Goal: Task Accomplishment & Management: Manage account settings

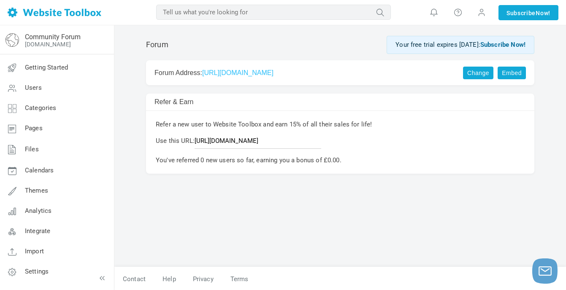
click at [486, 75] on link "Change" at bounding box center [478, 73] width 30 height 13
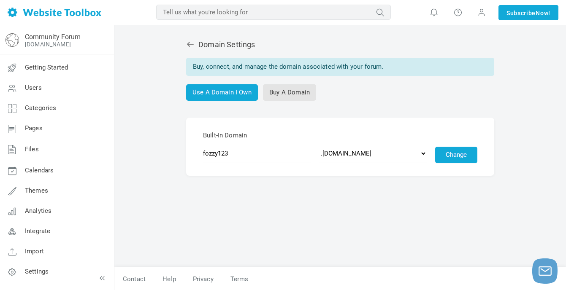
click at [528, 149] on div "Built-In Domain fozzy123 .discussion.community .community.chat .forumchitchat.c…" at bounding box center [340, 147] width 388 height 58
click at [142, 165] on div "Domain Settings Buy, connect, and manage the domain associated with your forum.…" at bounding box center [340, 149] width 401 height 235
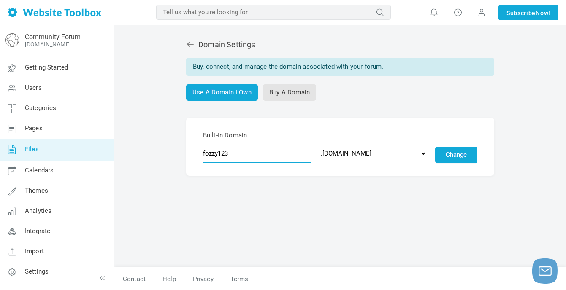
drag, startPoint x: 261, startPoint y: 156, endPoint x: 68, endPoint y: 152, distance: 192.4
click at [74, 152] on div "Community Forum fozzy123.discussion.community Getting Started Users Categories …" at bounding box center [283, 158] width 566 height 266
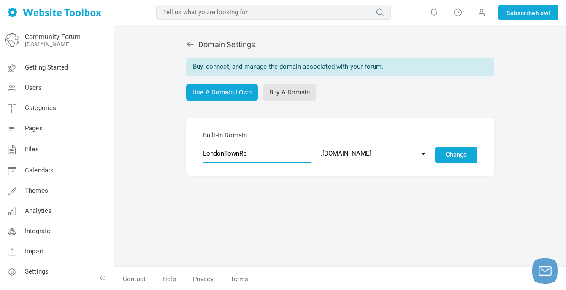
type input "LondonTownRp"
click at [385, 156] on select ".discussion.community .community.chat .forumchitchat.com .discussioncommunity.c…" at bounding box center [373, 153] width 108 height 19
click at [319, 144] on select ".discussion.community .community.chat .forumchitchat.com .discussioncommunity.c…" at bounding box center [373, 153] width 108 height 19
click at [395, 149] on select ".discussion.community .community.chat .forumchitchat.com .discussioncommunity.c…" at bounding box center [373, 153] width 108 height 19
select select "forumcommunity.co.uk"
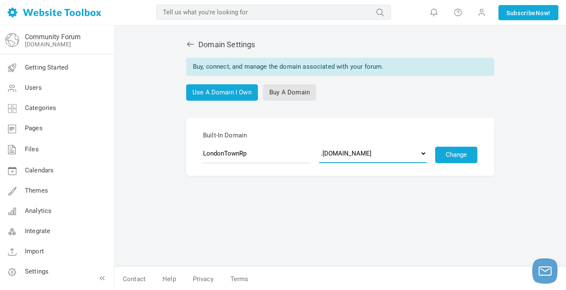
click at [319, 144] on select ".discussion.community .community.chat .forumchitchat.com .discussioncommunity.c…" at bounding box center [373, 153] width 108 height 19
click at [454, 152] on button "Change" at bounding box center [456, 155] width 42 height 16
type input "londontownrp"
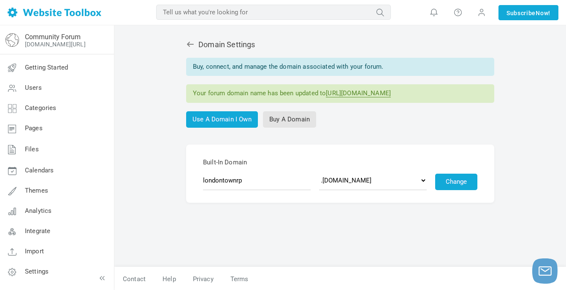
drag, startPoint x: 467, startPoint y: 93, endPoint x: 327, endPoint y: 92, distance: 140.9
click at [327, 92] on div "Your forum domain name has been updated to [URL][DOMAIN_NAME]" at bounding box center [340, 93] width 308 height 19
copy div "[URL][DOMAIN_NAME]"
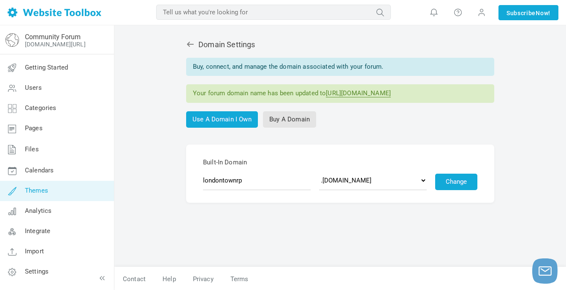
click at [62, 189] on link "Themes" at bounding box center [57, 191] width 114 height 20
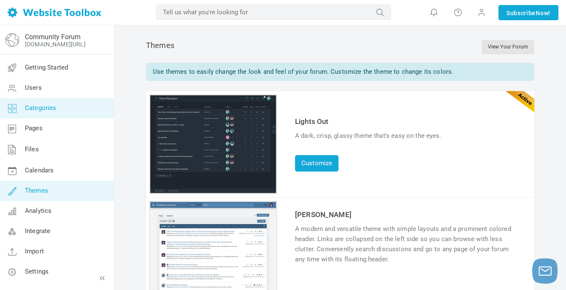
click at [43, 100] on link "Categories" at bounding box center [57, 108] width 114 height 20
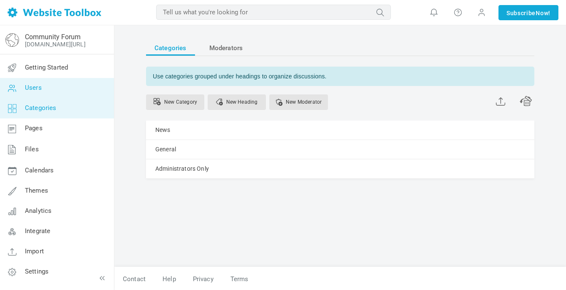
click at [60, 93] on link "Users" at bounding box center [57, 88] width 114 height 20
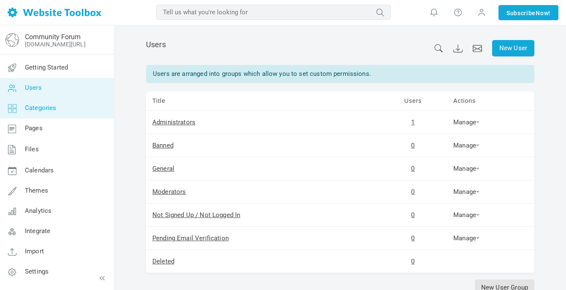
click at [60, 110] on link "Categories" at bounding box center [57, 108] width 114 height 20
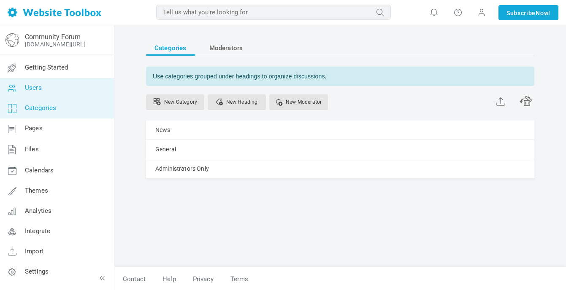
click at [62, 92] on link "Users" at bounding box center [57, 88] width 114 height 20
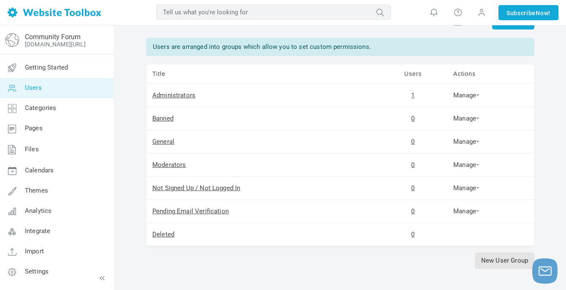
scroll to position [42, 0]
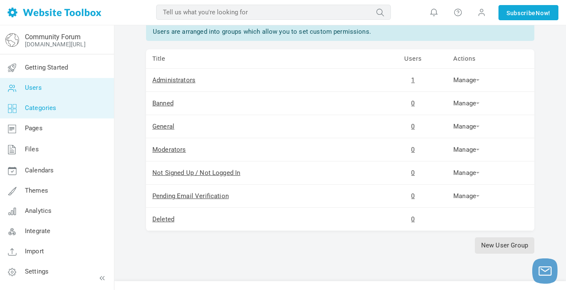
click at [40, 111] on span "Categories" at bounding box center [41, 108] width 32 height 8
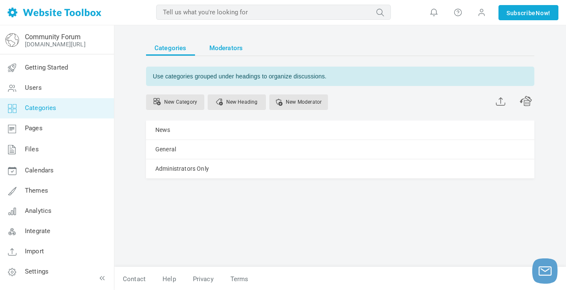
click at [208, 48] on link "Moderators" at bounding box center [226, 48] width 51 height 15
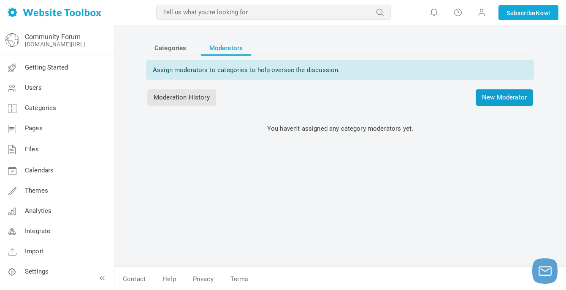
click at [499, 92] on span "New Moderator" at bounding box center [503, 97] width 57 height 16
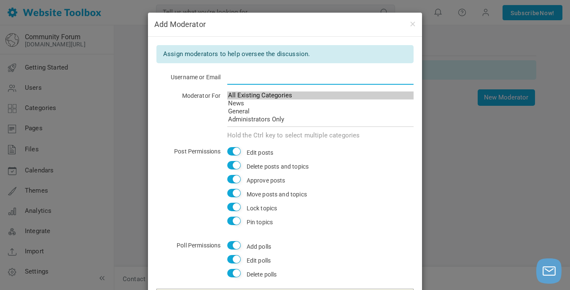
click at [252, 78] on input "text" at bounding box center [320, 77] width 187 height 16
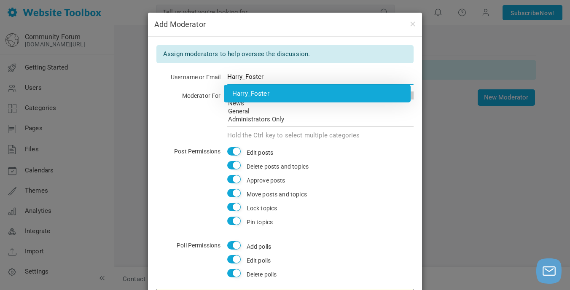
click at [256, 95] on li "Harry_Foster" at bounding box center [317, 94] width 187 height 18
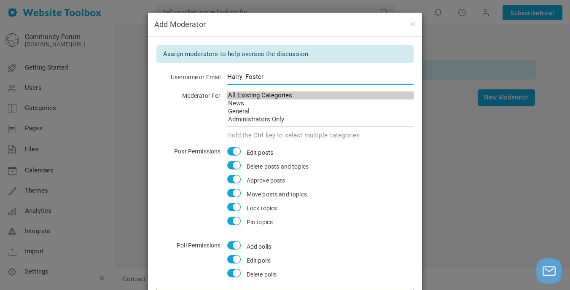
scroll to position [42, 0]
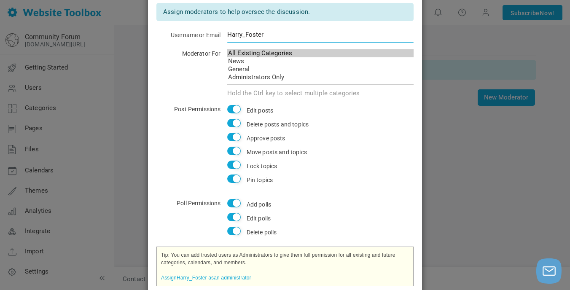
type input "Harry_Foster"
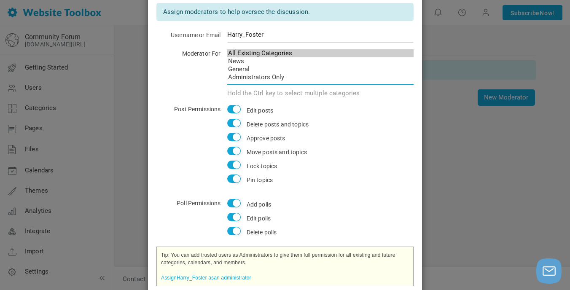
select select "989428"
click at [246, 77] on option "Administrators Only" at bounding box center [320, 77] width 187 height 8
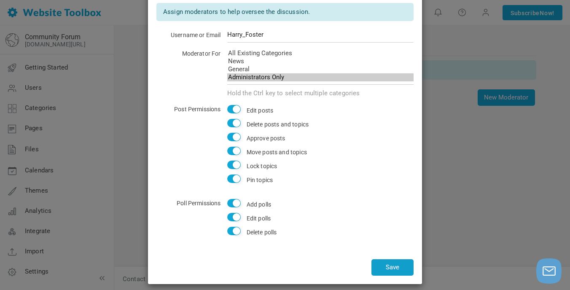
click at [394, 269] on button "Save" at bounding box center [393, 267] width 42 height 16
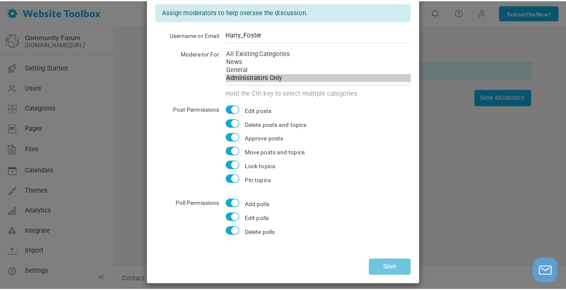
scroll to position [0, 0]
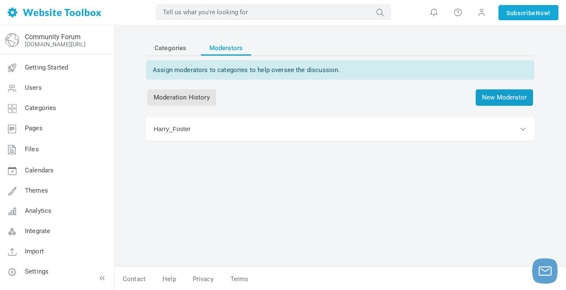
click at [484, 105] on div "Categories Moderators Assign moderators to categories to help oversee the discu…" at bounding box center [340, 111] width 388 height 141
drag, startPoint x: 484, startPoint y: 105, endPoint x: 486, endPoint y: 100, distance: 5.5
click at [486, 101] on span "New Moderator" at bounding box center [503, 97] width 57 height 16
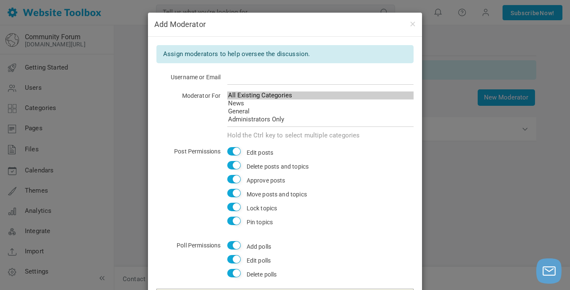
click at [446, 103] on div "Add Moderator Assign moderators to help oversee the discussion. Username or Ema…" at bounding box center [285, 145] width 570 height 290
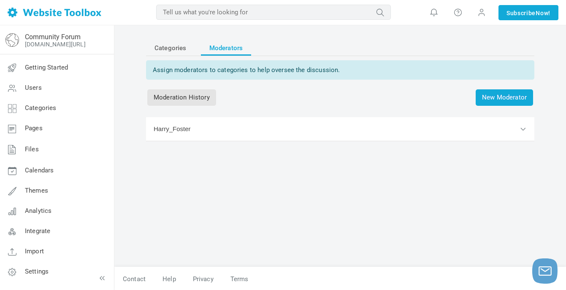
click at [294, 114] on div "Categories Moderators Assign moderators to categories to help oversee the discu…" at bounding box center [340, 111] width 388 height 141
click at [294, 132] on button "Harry_Foster" at bounding box center [340, 129] width 388 height 24
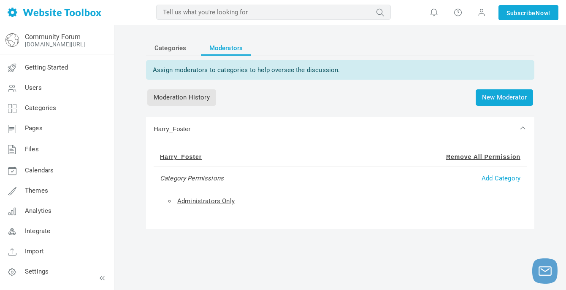
click at [503, 176] on link "Add Category" at bounding box center [500, 179] width 39 height 8
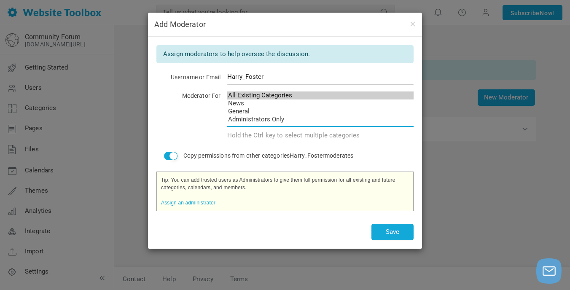
click at [276, 95] on option "All Existing Categories" at bounding box center [320, 96] width 187 height 8
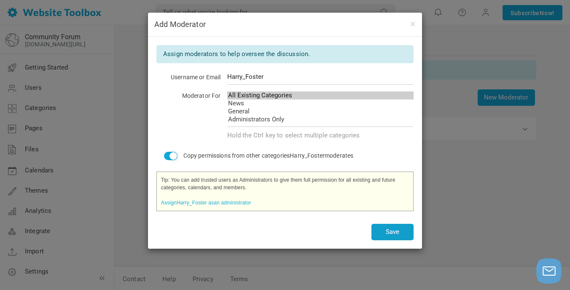
click at [404, 234] on button "Save" at bounding box center [393, 232] width 42 height 16
